Goal: Task Accomplishment & Management: Use online tool/utility

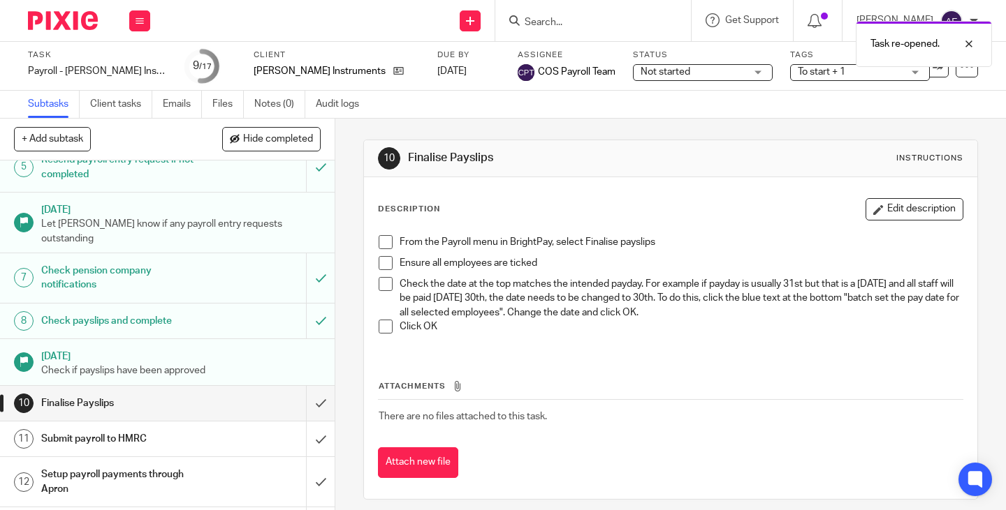
scroll to position [370, 0]
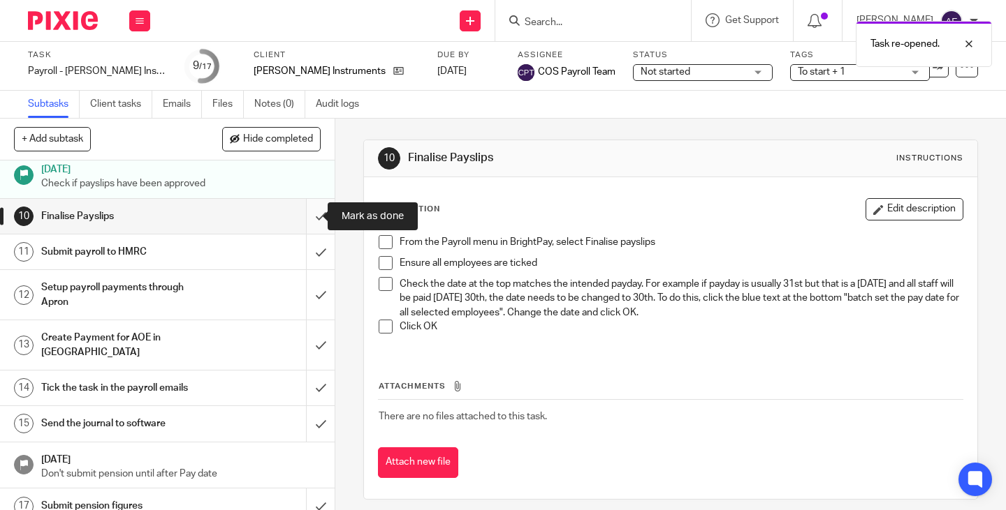
click at [301, 220] on input "submit" at bounding box center [167, 216] width 334 height 35
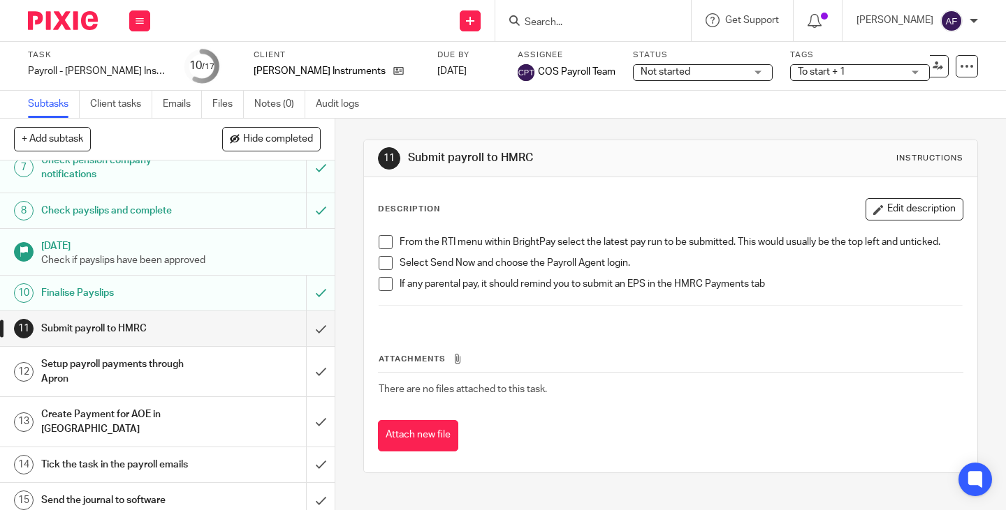
scroll to position [330, 0]
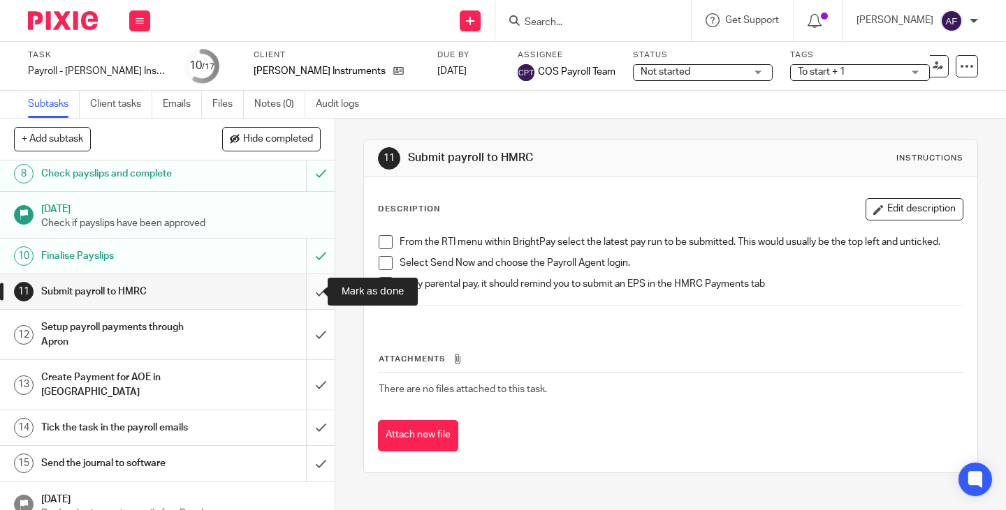
click at [304, 293] on input "submit" at bounding box center [167, 291] width 334 height 35
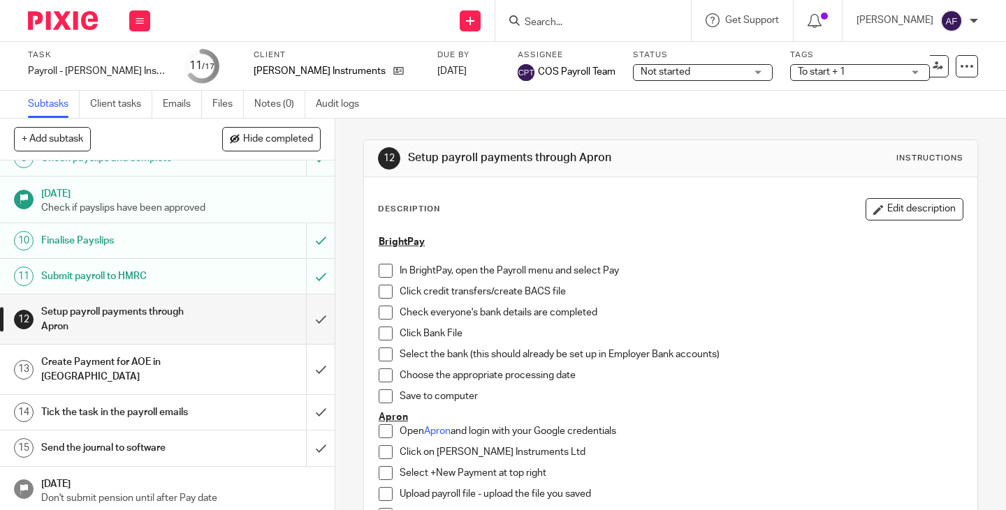
scroll to position [350, 0]
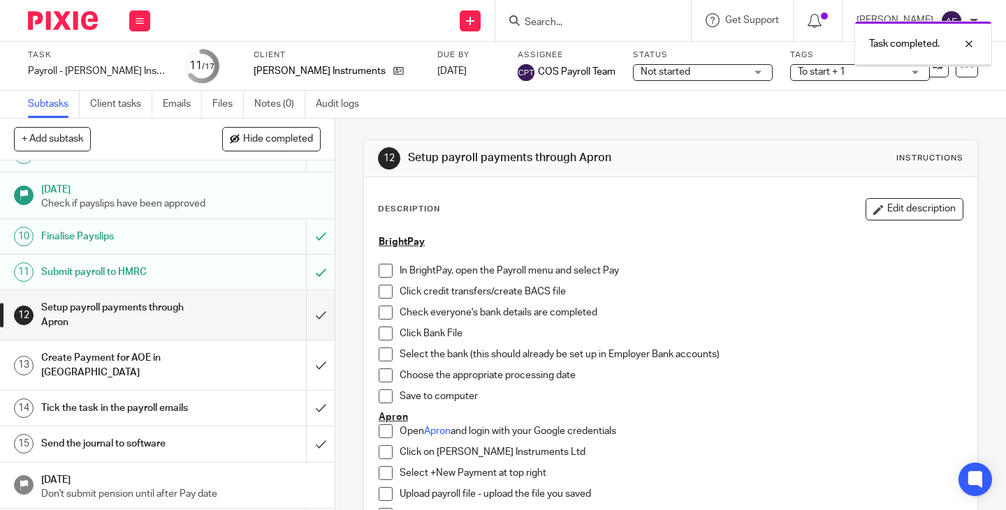
click at [608, 276] on p "In BrightPay, open the Payroll menu and select Pay" at bounding box center [680, 271] width 563 height 14
